Goal: Task Accomplishment & Management: Use online tool/utility

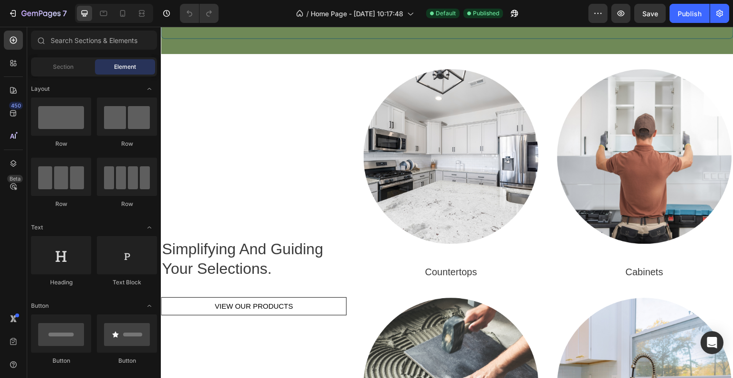
scroll to position [367, 0]
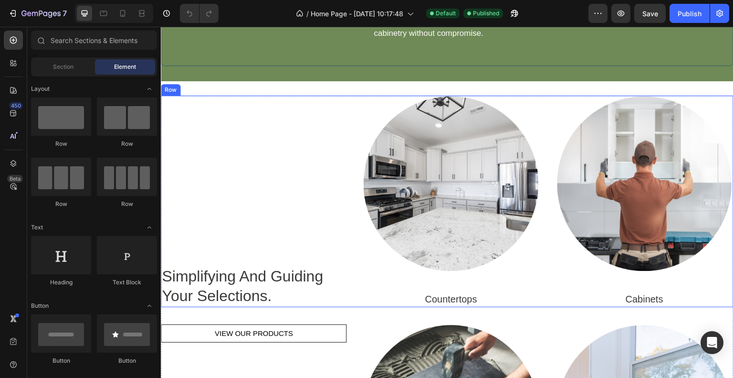
click at [228, 113] on div "Simplifying And Guiding Your Selections. Heading VIEW OUR PRODUCTS Button" at bounding box center [254, 200] width 186 height 211
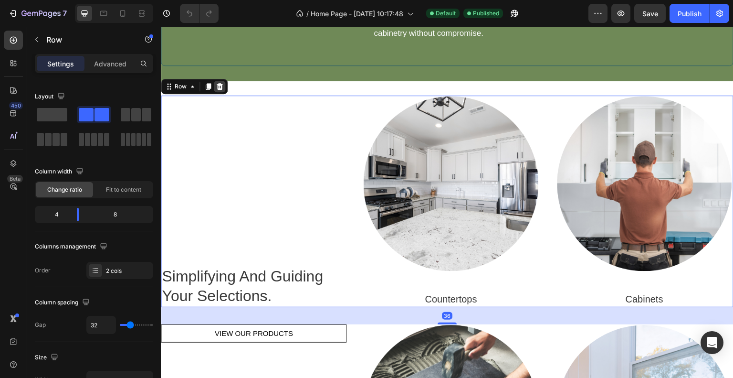
click at [223, 89] on div at bounding box center [219, 86] width 11 height 11
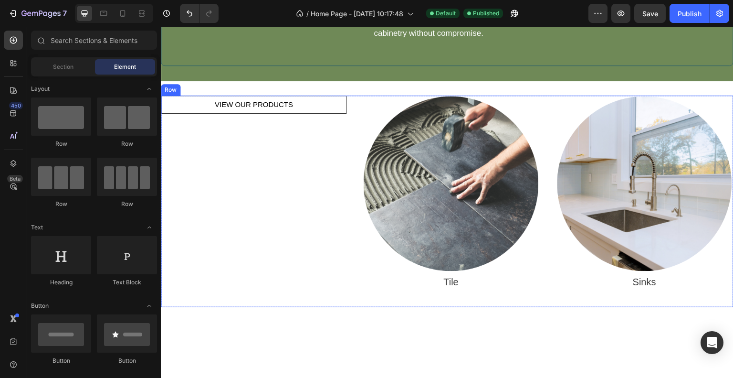
click at [333, 131] on div "VIEW OUR PRODUCTS Button" at bounding box center [254, 200] width 186 height 211
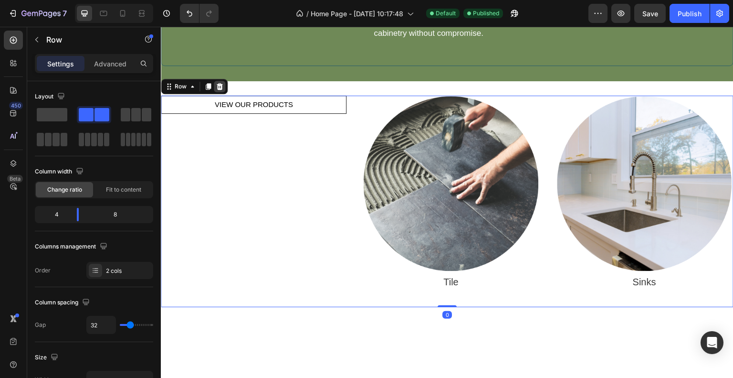
click at [225, 87] on div at bounding box center [219, 86] width 11 height 11
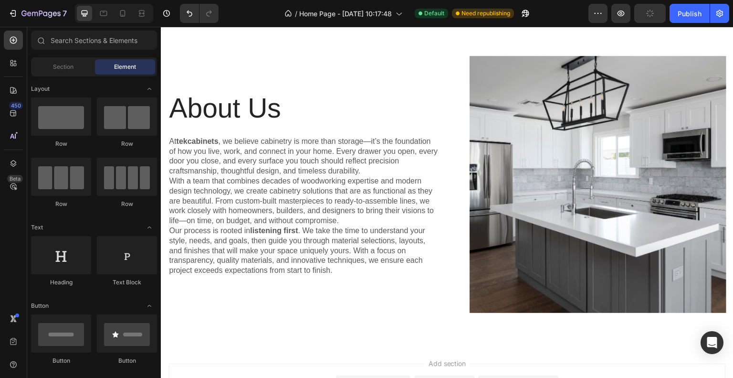
scroll to position [641, 0]
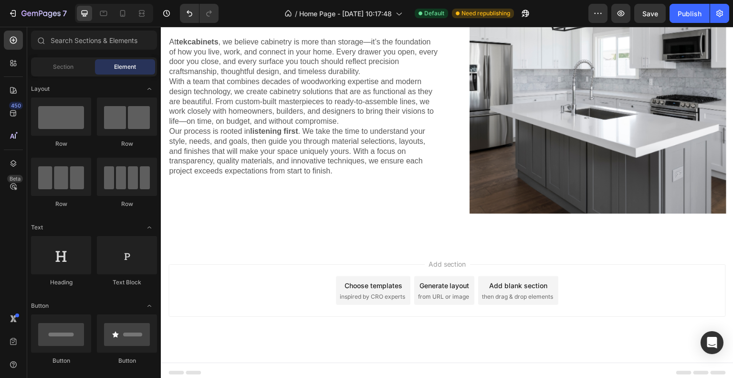
click at [520, 292] on span "then drag & drop elements" at bounding box center [517, 296] width 71 height 9
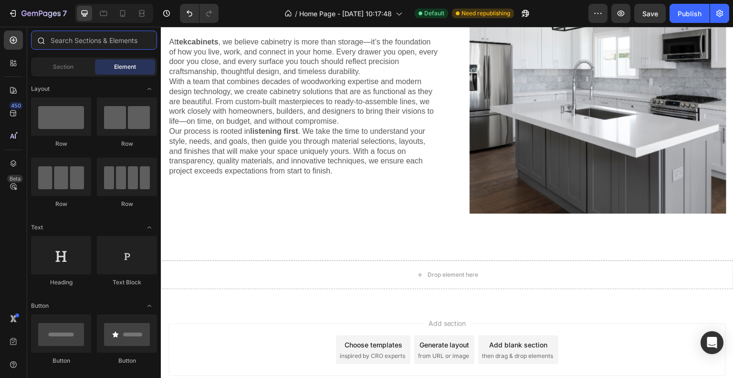
click at [64, 40] on input "text" at bounding box center [94, 40] width 126 height 19
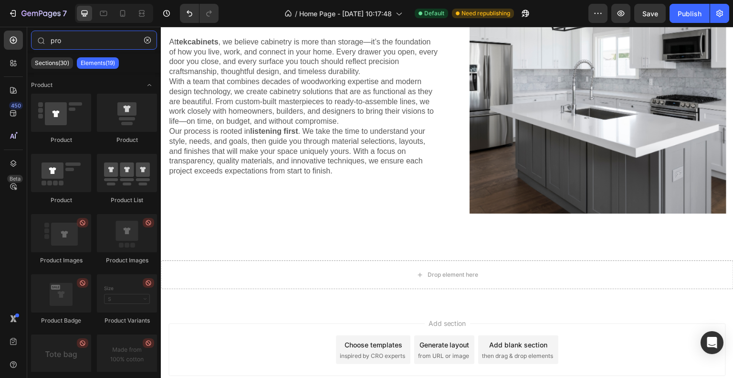
type input "pro"
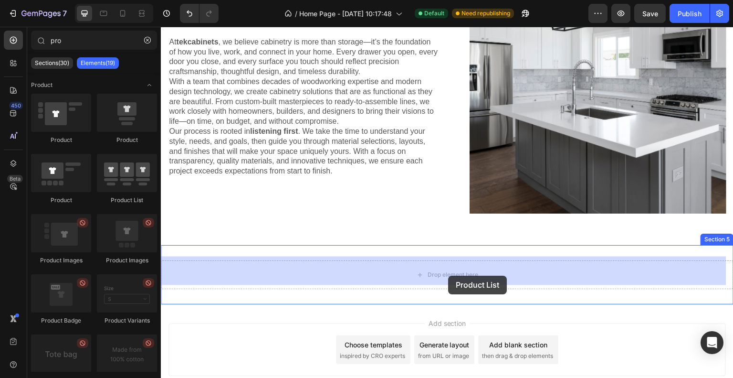
drag, startPoint x: 369, startPoint y: 261, endPoint x: 448, endPoint y: 275, distance: 80.1
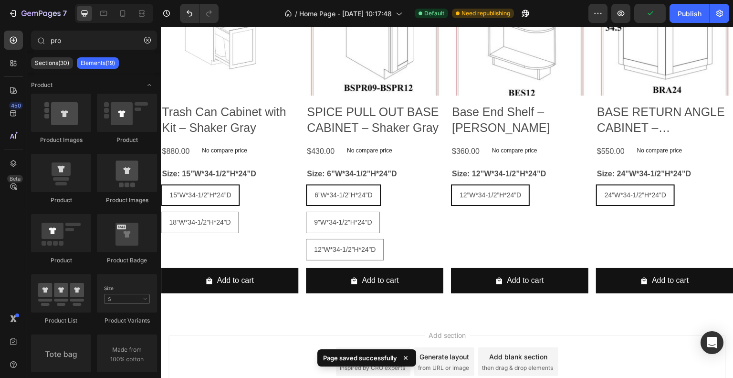
scroll to position [937, 0]
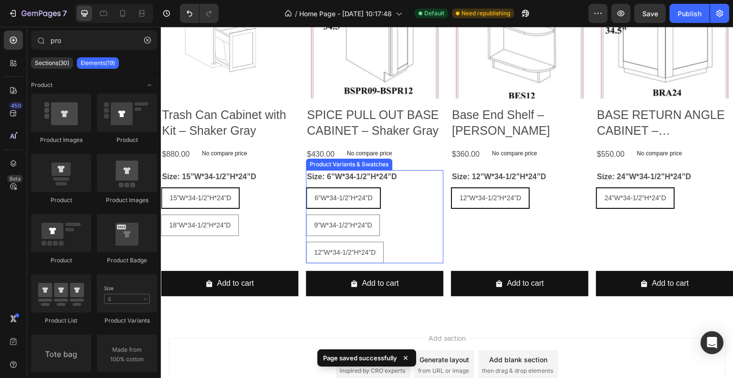
click at [298, 208] on div "6”W*34-1/2”H*24”D 6”W*34-1/2”H*24”D 6”W*34-1/2”H*24”D 9”W*34-1/2”H*24”D 9”W*34-…" at bounding box center [229, 211] width 137 height 49
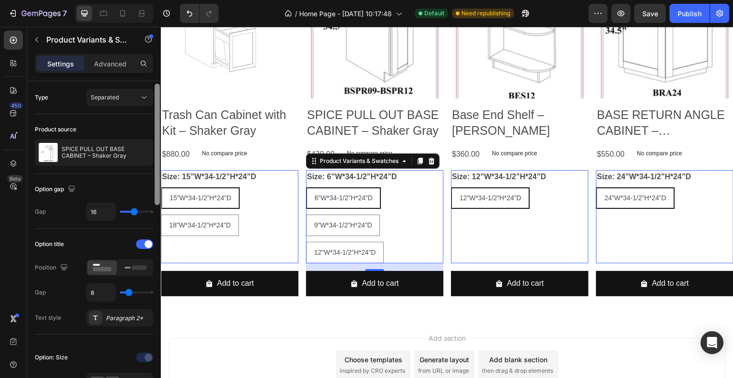
scroll to position [9, 0]
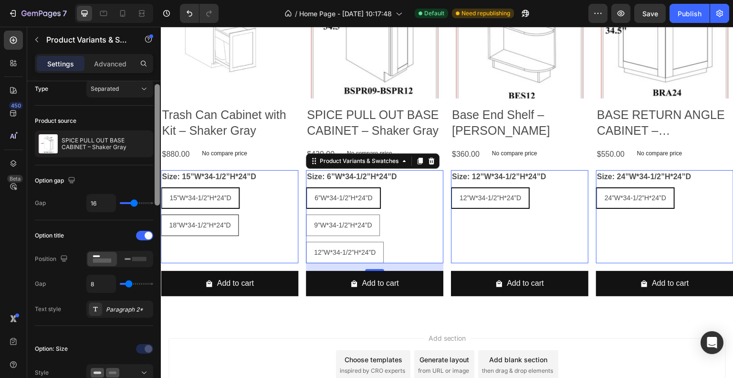
drag, startPoint x: 320, startPoint y: 219, endPoint x: 161, endPoint y: 225, distance: 159.1
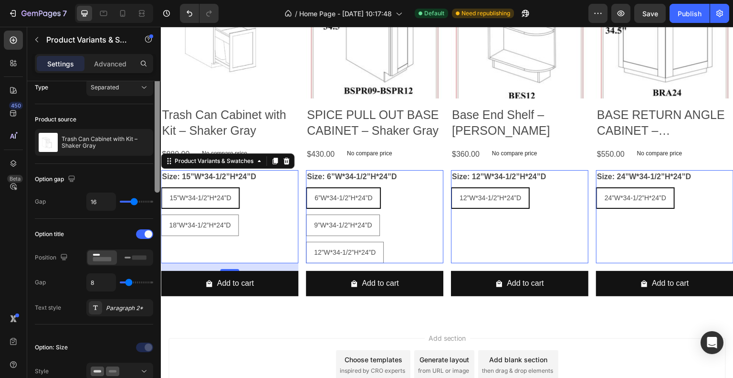
scroll to position [0, 0]
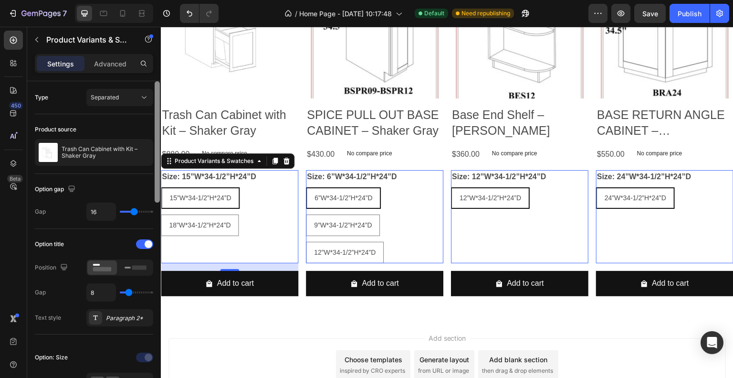
drag, startPoint x: 157, startPoint y: 189, endPoint x: 155, endPoint y: 146, distance: 43.5
click at [155, 146] on div at bounding box center [157, 141] width 5 height 121
click at [116, 101] on span "Separated" at bounding box center [105, 97] width 28 height 9
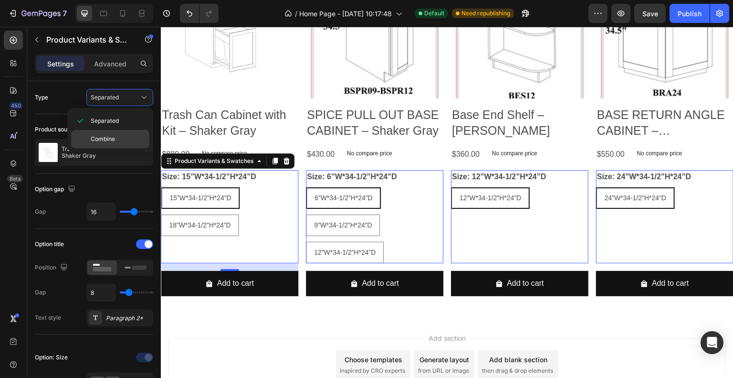
click at [118, 138] on p "Combine" at bounding box center [118, 139] width 54 height 9
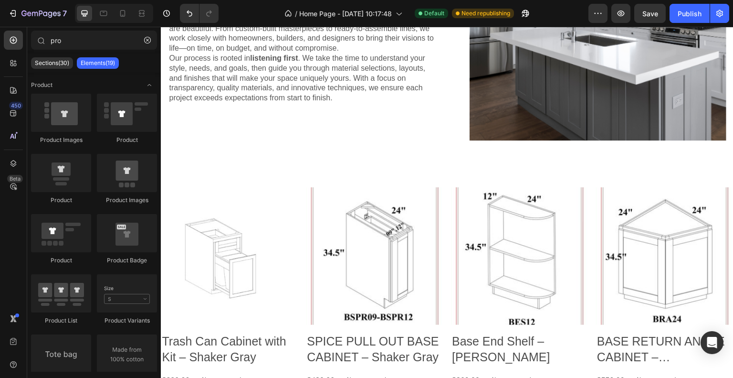
scroll to position [764, 0]
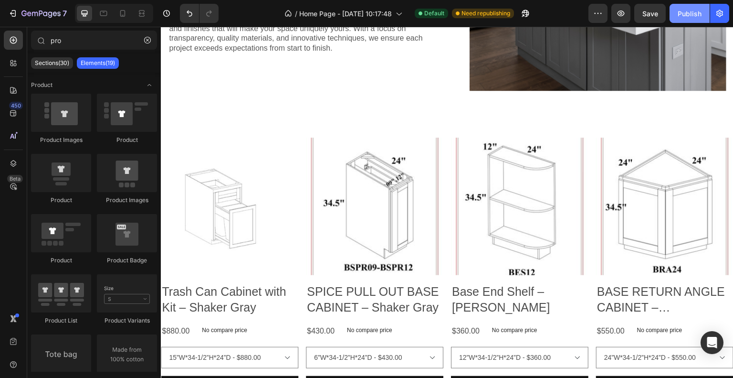
click at [694, 15] on div "Publish" at bounding box center [690, 14] width 24 height 10
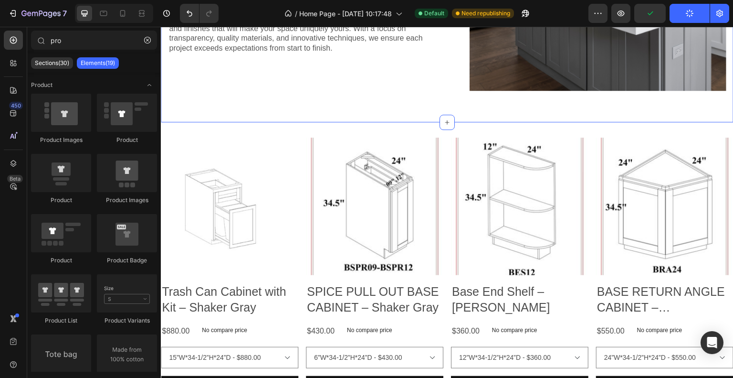
scroll to position [941, 0]
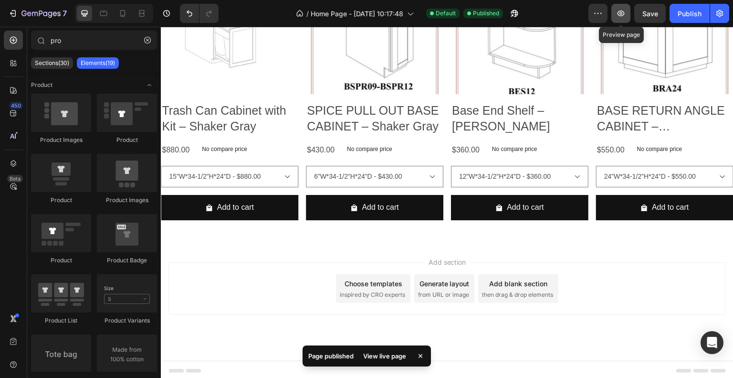
click at [620, 18] on button "button" at bounding box center [621, 13] width 19 height 19
